Goal: Feedback & Contribution: Leave review/rating

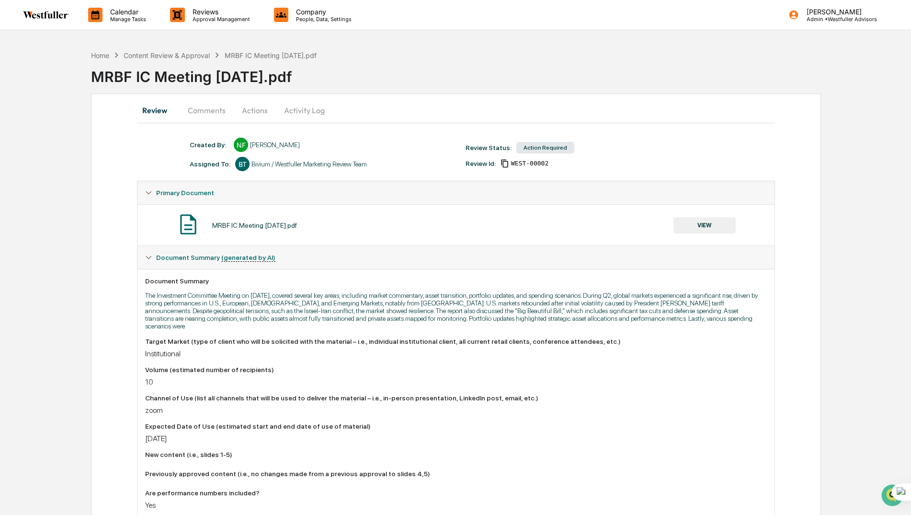
click at [195, 98] on div "Review Comments Actions Activity Log Created By: ‎ ‎ NF Neslihan Feradov Assign…" at bounding box center [456, 498] width 730 height 811
click at [195, 108] on button "Comments" at bounding box center [206, 110] width 53 height 23
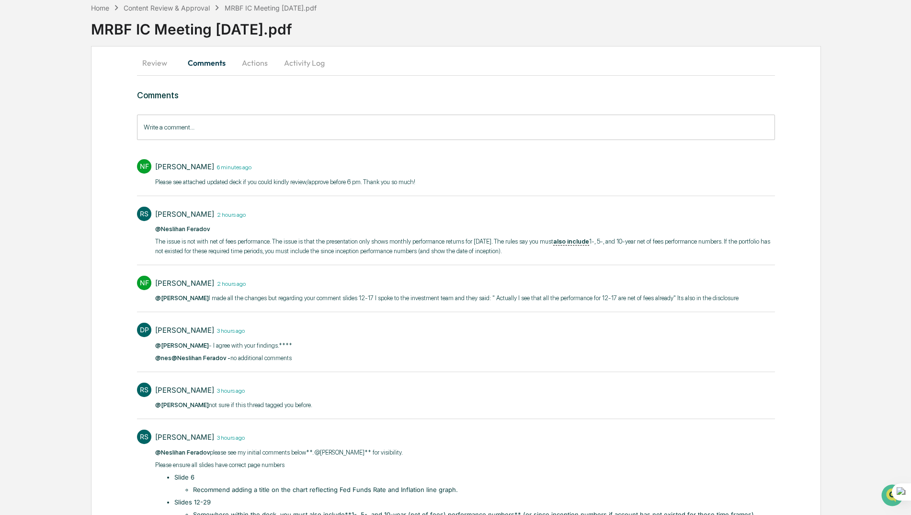
scroll to position [48, 0]
click at [155, 62] on button "Review" at bounding box center [158, 62] width 43 height 23
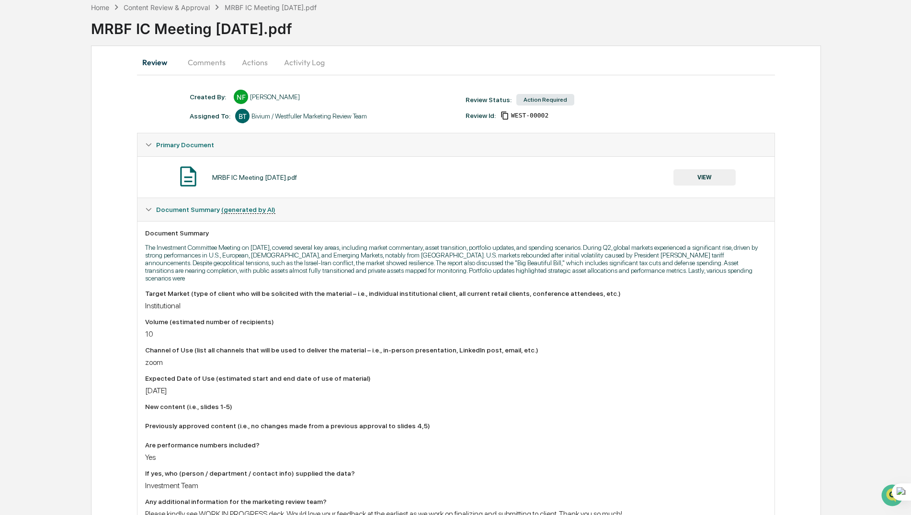
click at [709, 175] on button "VIEW" at bounding box center [705, 177] width 62 height 16
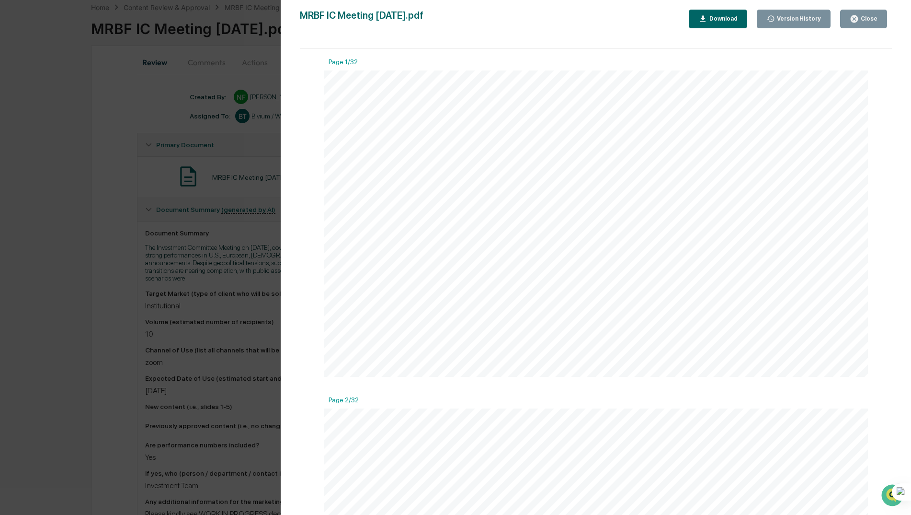
click at [728, 19] on div "Download" at bounding box center [723, 18] width 30 height 7
click at [189, 121] on div "Version History [DATE] 08:35 PM Neslihan Feradov [DATE] 03:31 PM Neslihan Ferad…" at bounding box center [455, 257] width 911 height 515
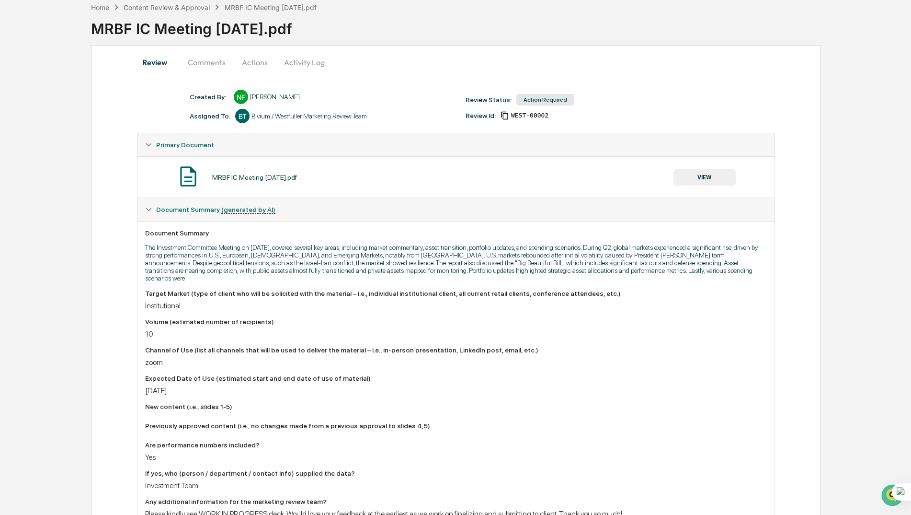
click at [196, 69] on button "Comments" at bounding box center [206, 62] width 53 height 23
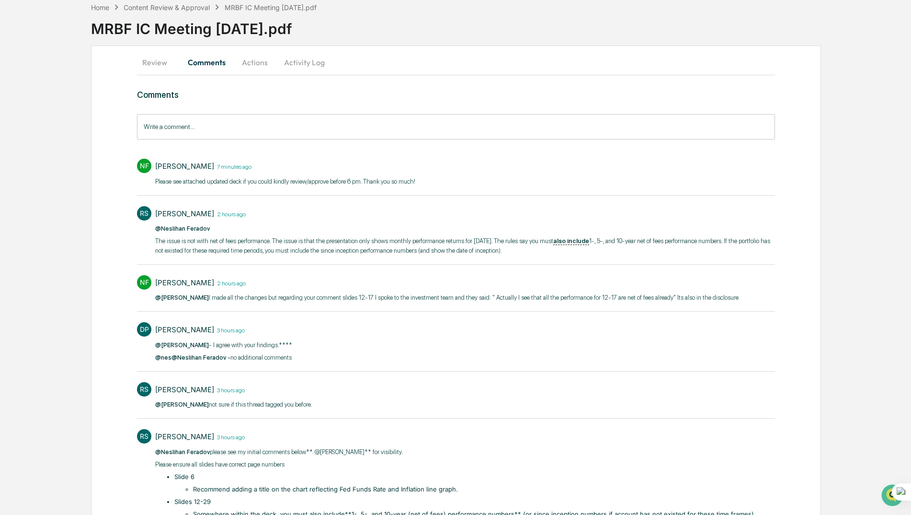
click at [295, 179] on p "​Please see attached updated deck if you could kindly review/approve before 6 p…" at bounding box center [285, 182] width 260 height 10
click at [252, 66] on button "Actions" at bounding box center [254, 62] width 43 height 23
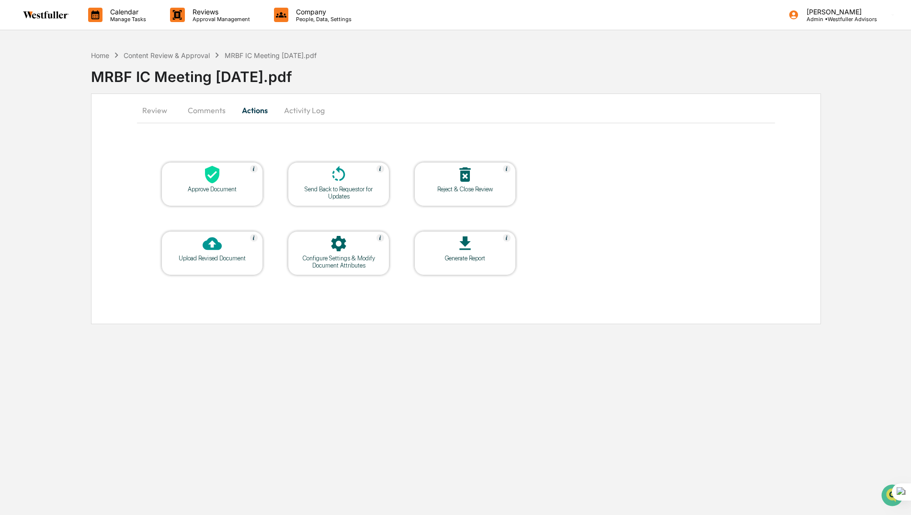
scroll to position [0, 0]
click at [297, 109] on button "Activity Log" at bounding box center [305, 110] width 56 height 23
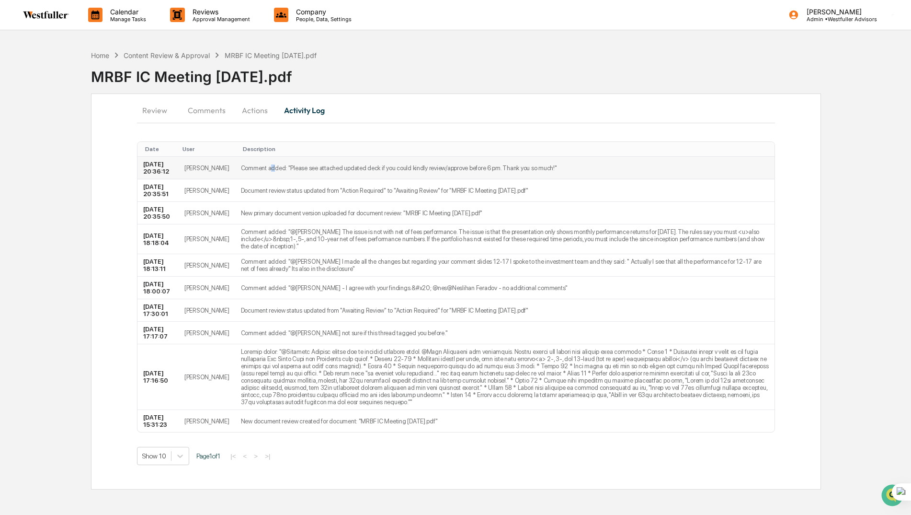
drag, startPoint x: 254, startPoint y: 174, endPoint x: 260, endPoint y: 173, distance: 5.3
click at [260, 173] on td "Comment added: "​Please see attached updated deck if you could kindly review/ap…" at bounding box center [504, 168] width 539 height 23
drag, startPoint x: 260, startPoint y: 173, endPoint x: 207, endPoint y: 114, distance: 79.4
click at [207, 114] on button "Comments" at bounding box center [206, 110] width 53 height 23
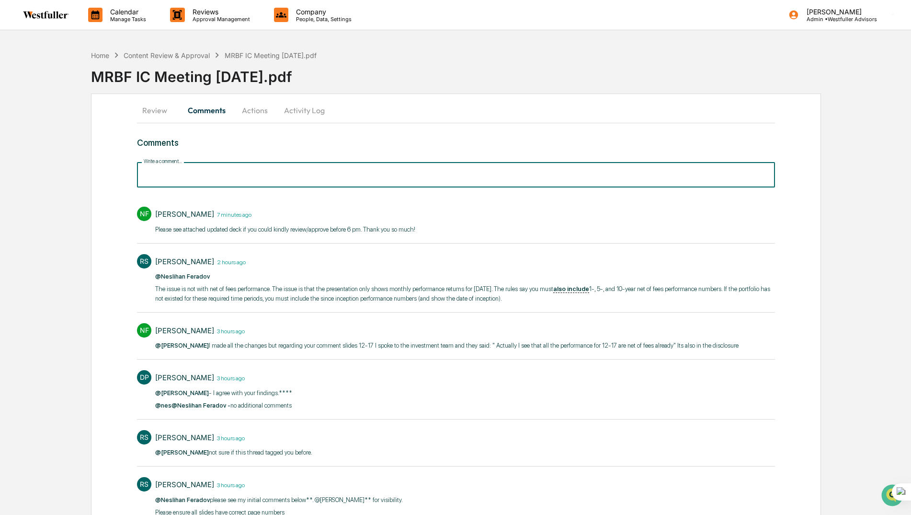
click at [170, 172] on input "Write a comment..." at bounding box center [456, 174] width 638 height 25
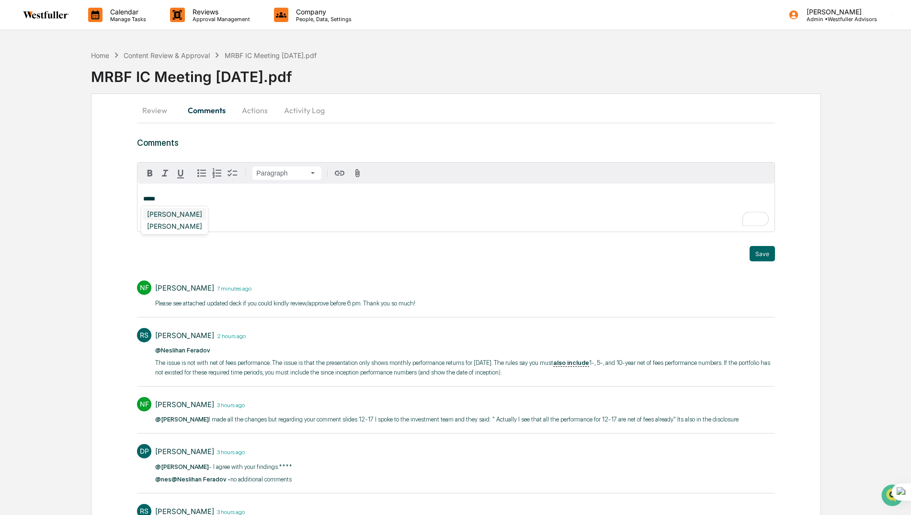
click at [172, 211] on div "[PERSON_NAME]" at bounding box center [174, 214] width 63 height 12
click at [177, 214] on div "[PERSON_NAME]" at bounding box center [174, 214] width 63 height 12
click at [761, 251] on button "Save" at bounding box center [762, 253] width 25 height 15
